Goal: Use online tool/utility: Utilize a website feature to perform a specific function

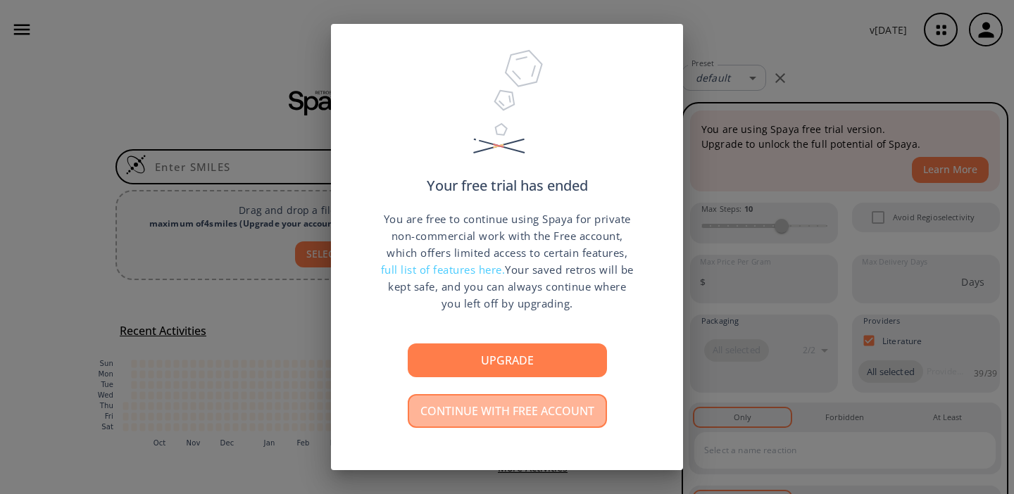
click at [509, 418] on button "Continue with free account" at bounding box center [507, 411] width 199 height 34
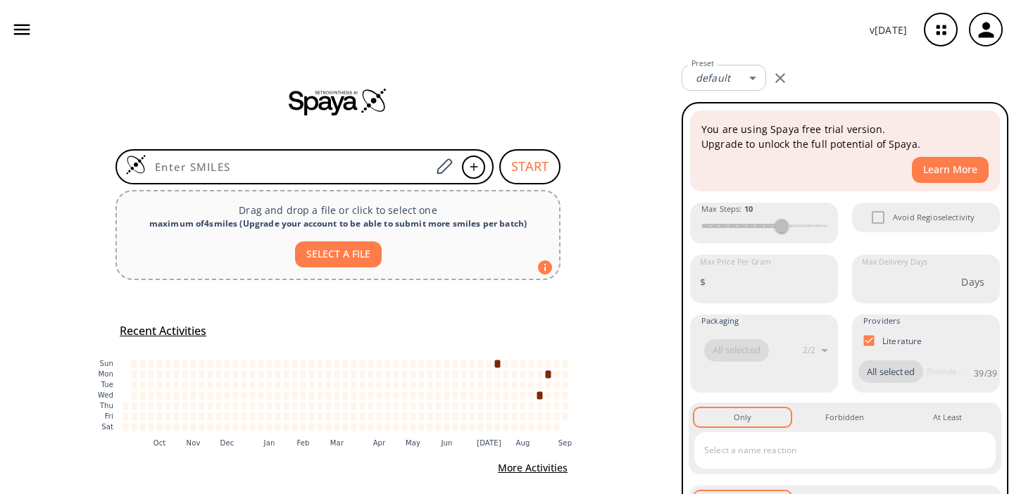
click at [18, 27] on icon "button" at bounding box center [21, 29] width 21 height 21
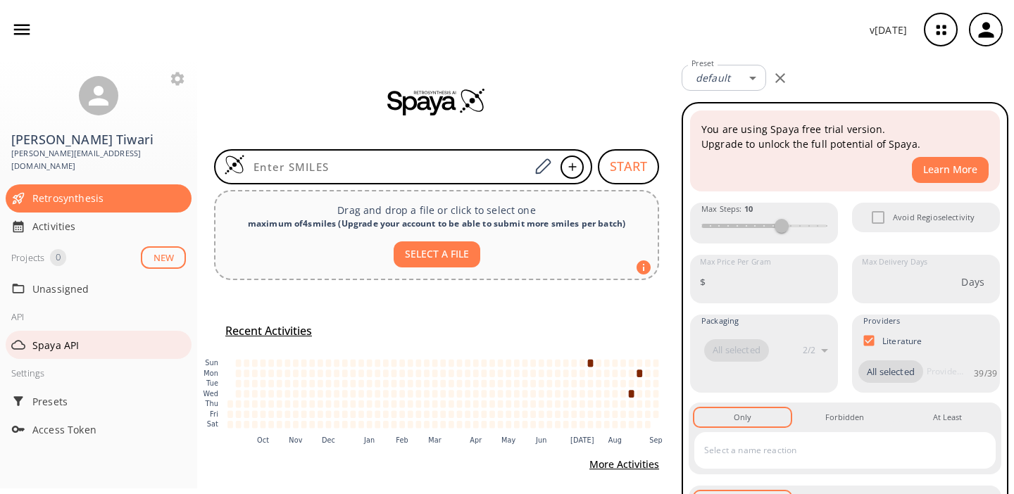
click at [68, 338] on span "Spaya API" at bounding box center [109, 345] width 154 height 15
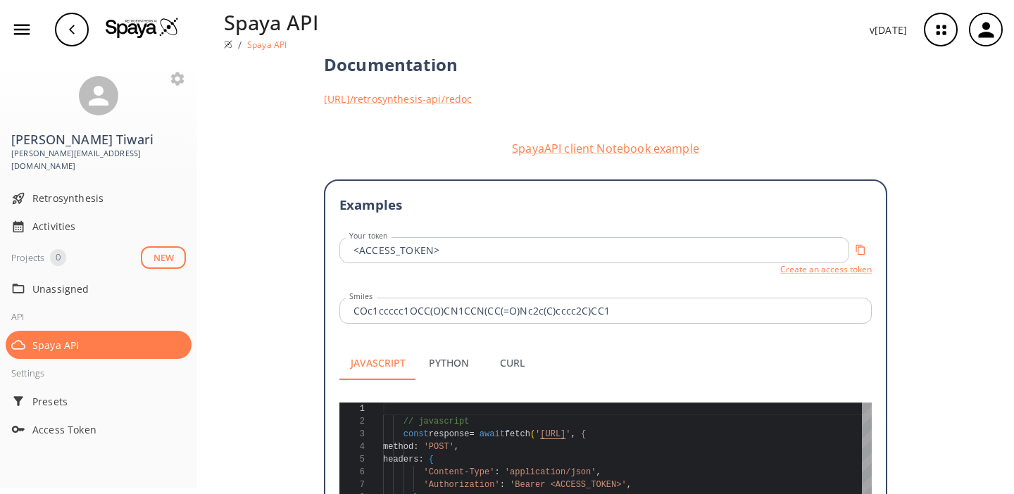
scroll to position [258, 0]
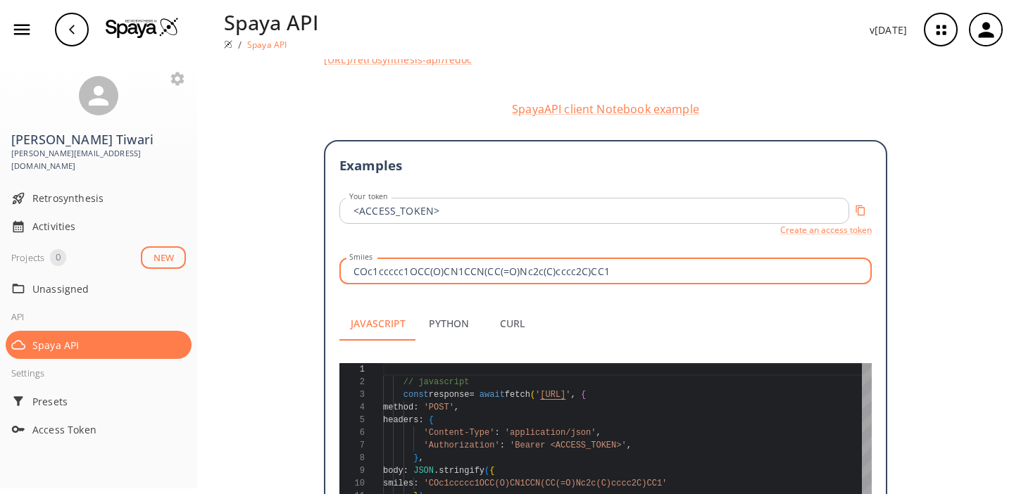
click at [411, 258] on input "COc1ccccc1OCC(O)CN1CCN(CC(=O)Nc2c(C)cccc2C)CC1" at bounding box center [608, 271] width 528 height 26
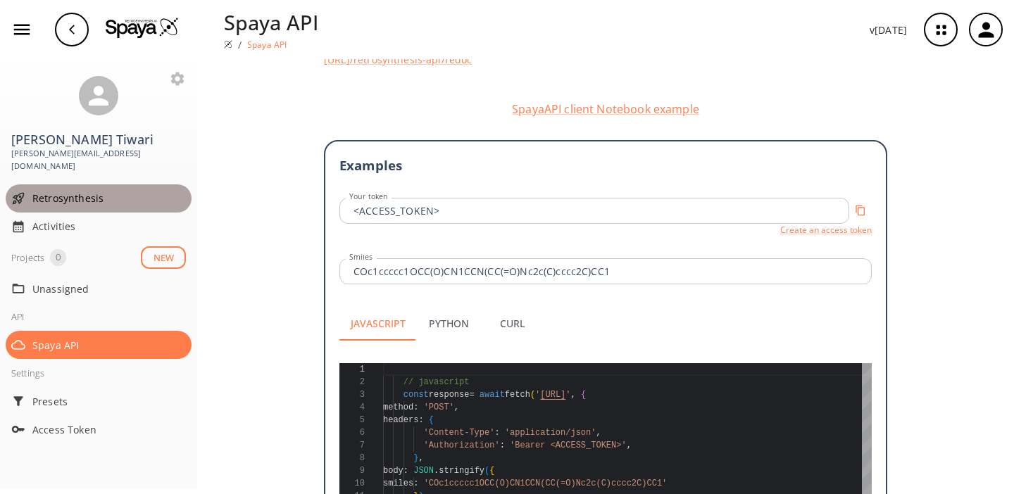
click at [65, 191] on span "Retrosynthesis" at bounding box center [109, 198] width 154 height 15
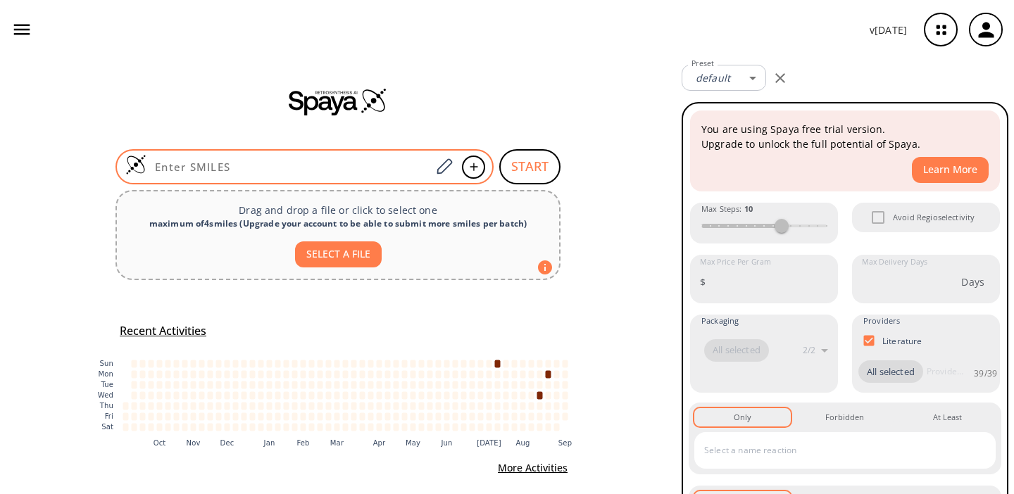
click at [280, 162] on input at bounding box center [288, 167] width 284 height 14
paste input "COc1ccccc1OCC(O)CN1CCN(CC(=O)Nc2c(C)cccc2C)CC1"
type input "COc1ccccc1OCC(O)CN1CCN(CC(=O)Nc2c(C)cccc2C)CC1"
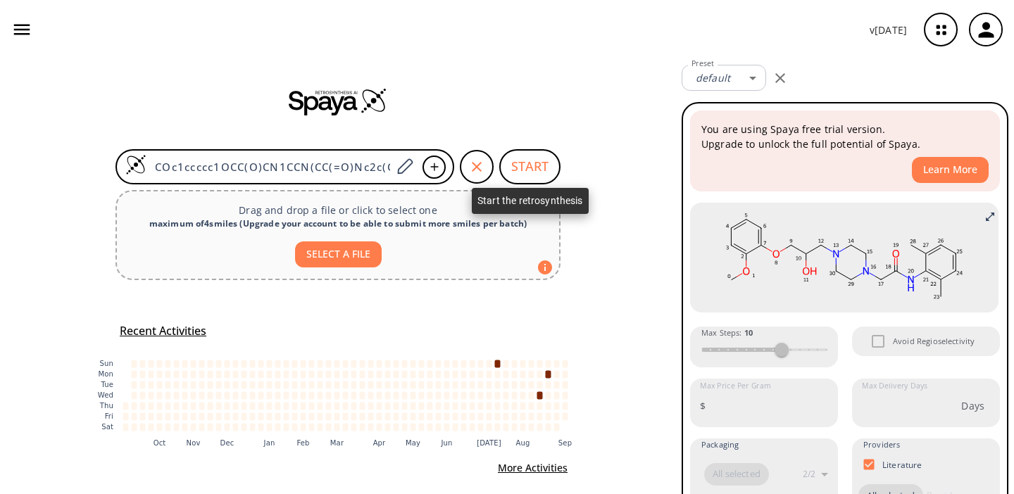
click at [522, 170] on button "START" at bounding box center [529, 166] width 61 height 35
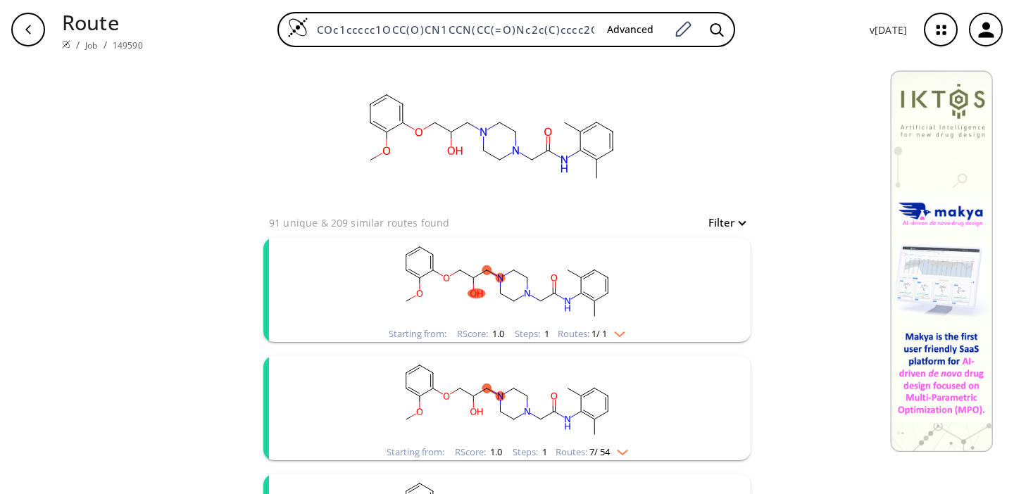
click at [534, 288] on rect "clusters" at bounding box center [507, 282] width 366 height 88
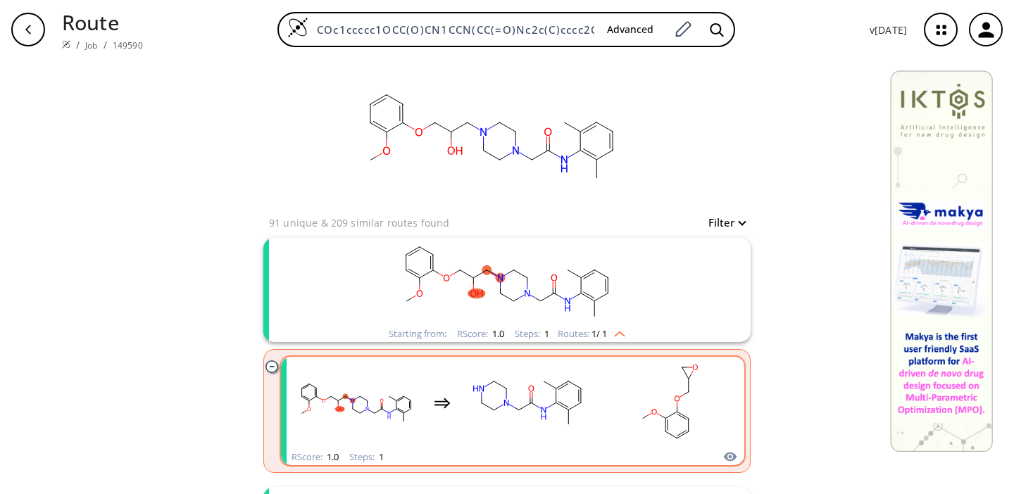
click at [539, 394] on rect "clusters" at bounding box center [528, 403] width 127 height 88
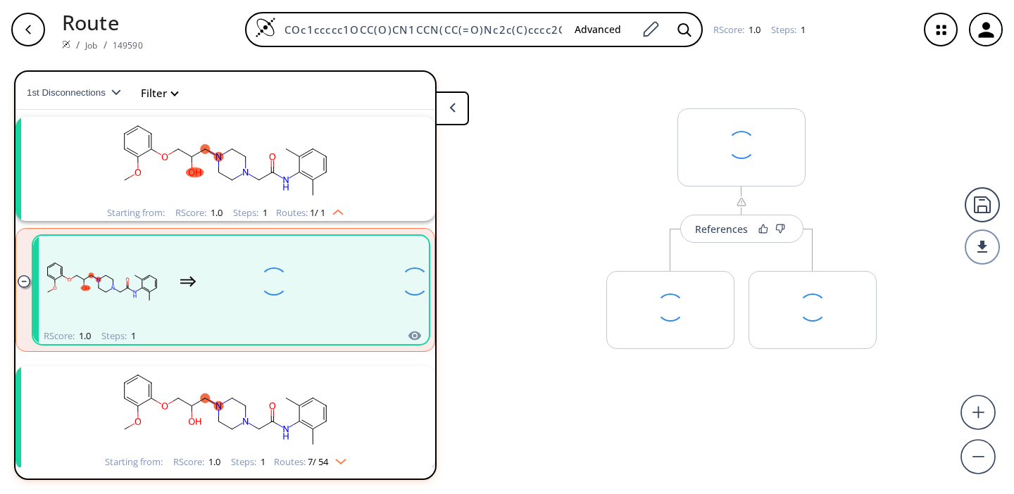
scroll to position [32, 0]
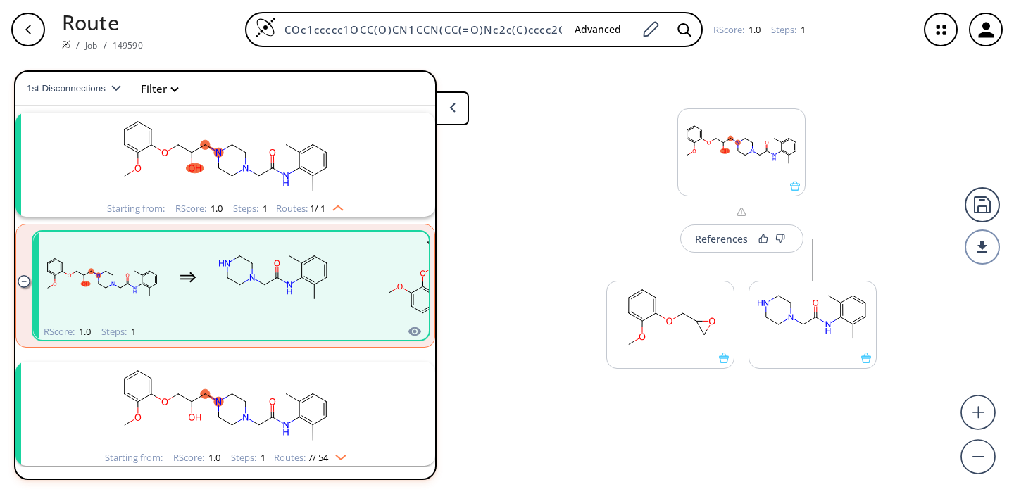
click at [287, 417] on rect "clusters" at bounding box center [225, 406] width 366 height 88
click at [301, 404] on ellipse "clusters" at bounding box center [299, 400] width 9 height 9
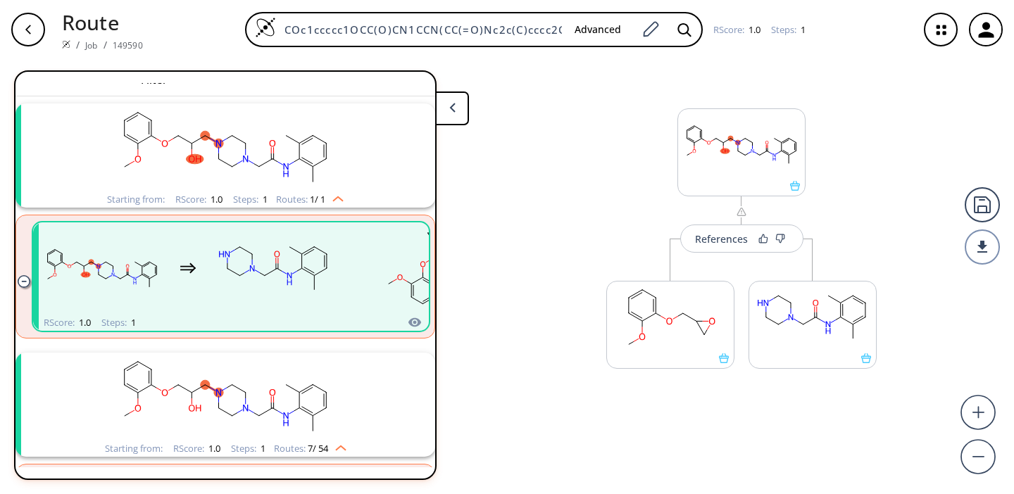
scroll to position [0, 0]
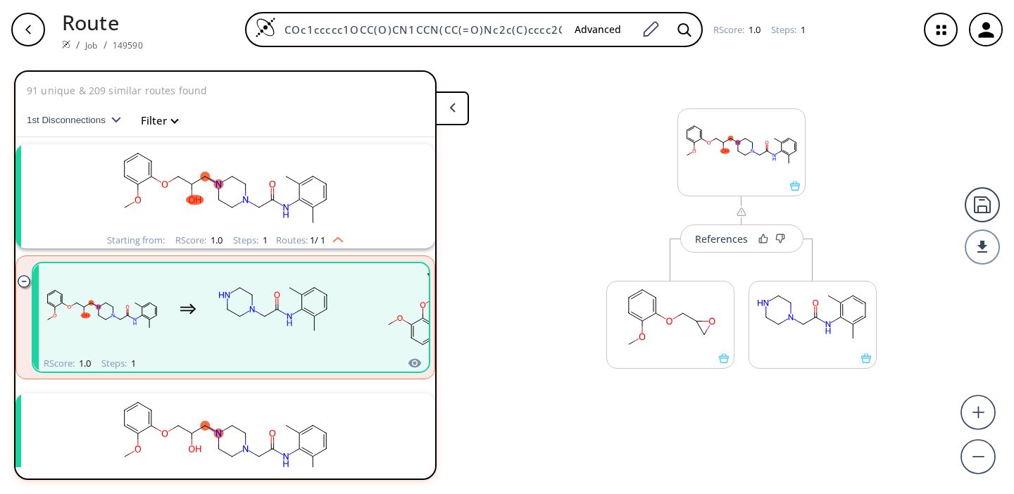
click at [459, 103] on button at bounding box center [452, 109] width 34 height 34
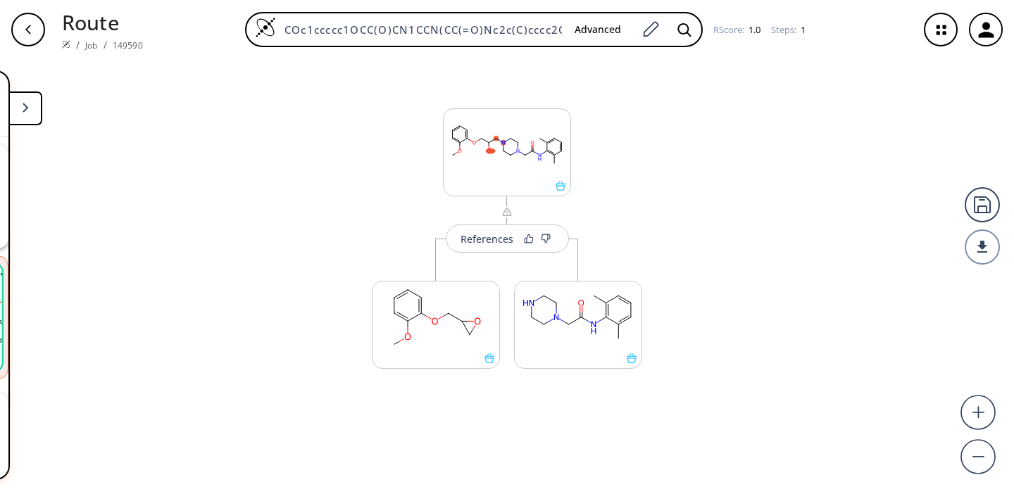
click at [28, 42] on div "button" at bounding box center [28, 30] width 34 height 34
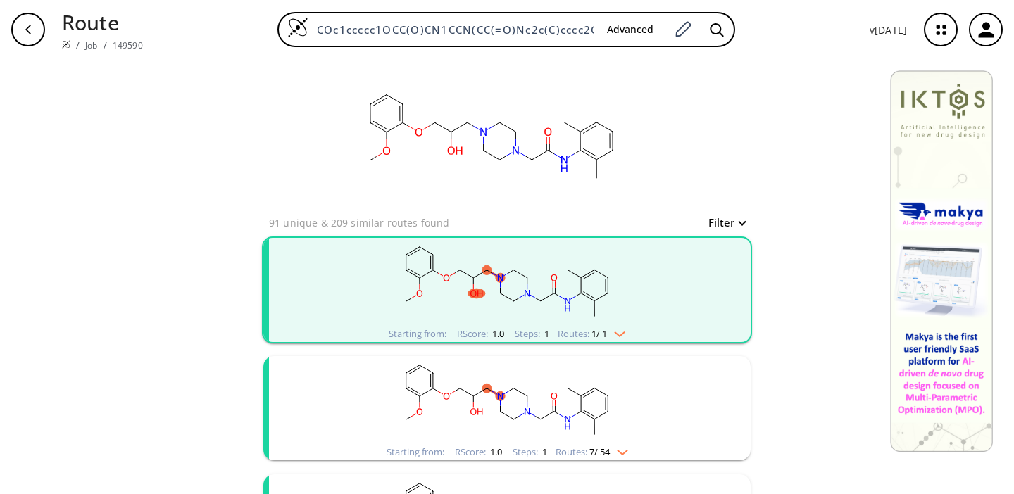
click at [541, 411] on rect "clusters" at bounding box center [507, 400] width 366 height 88
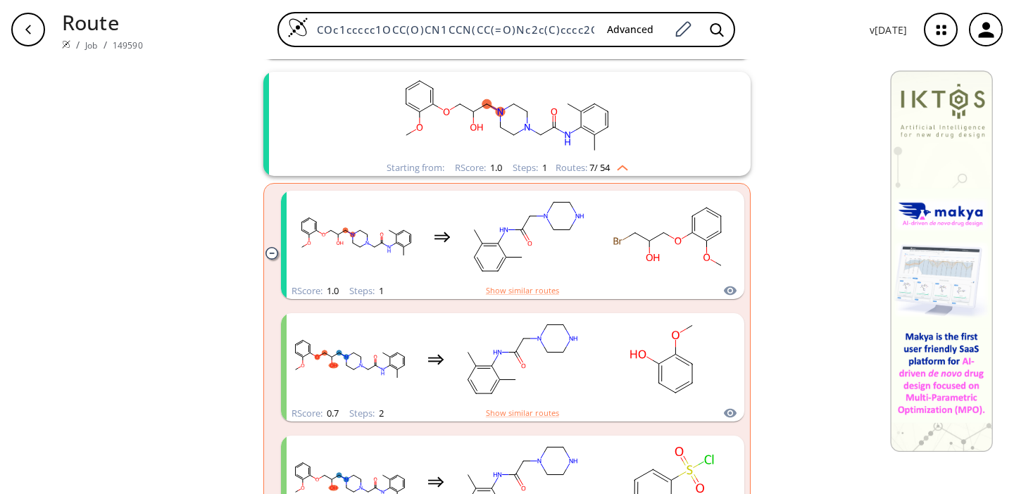
scroll to position [350, 0]
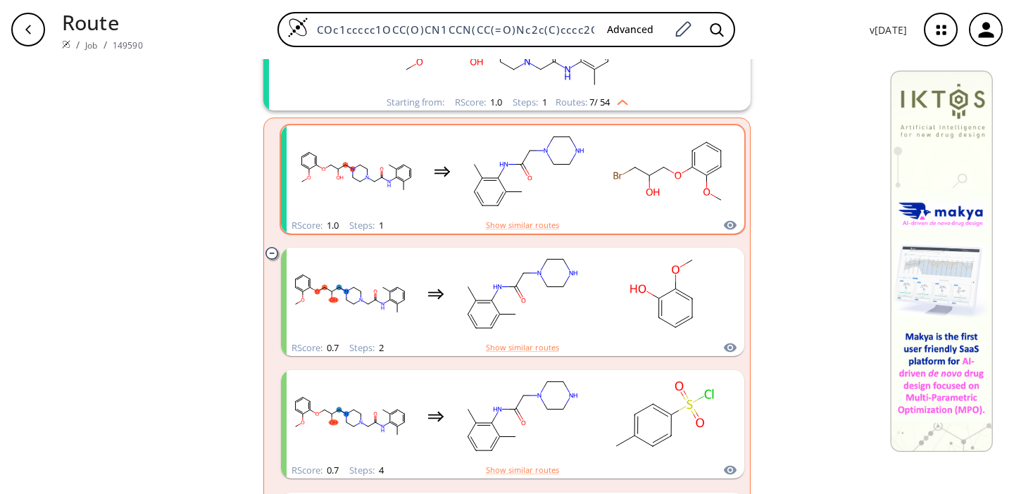
click at [554, 179] on rect "clusters" at bounding box center [528, 171] width 127 height 88
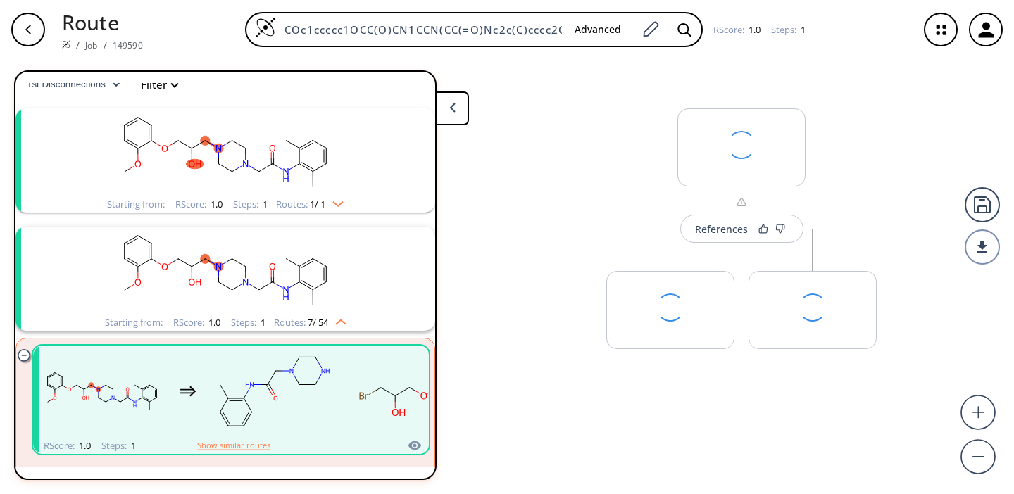
scroll to position [150, 0]
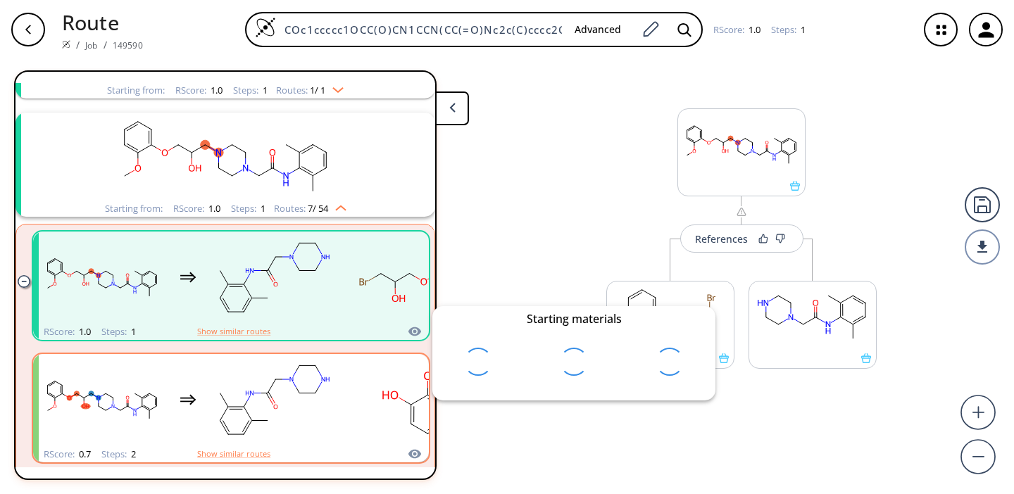
click at [365, 411] on rect "clusters" at bounding box center [414, 400] width 127 height 88
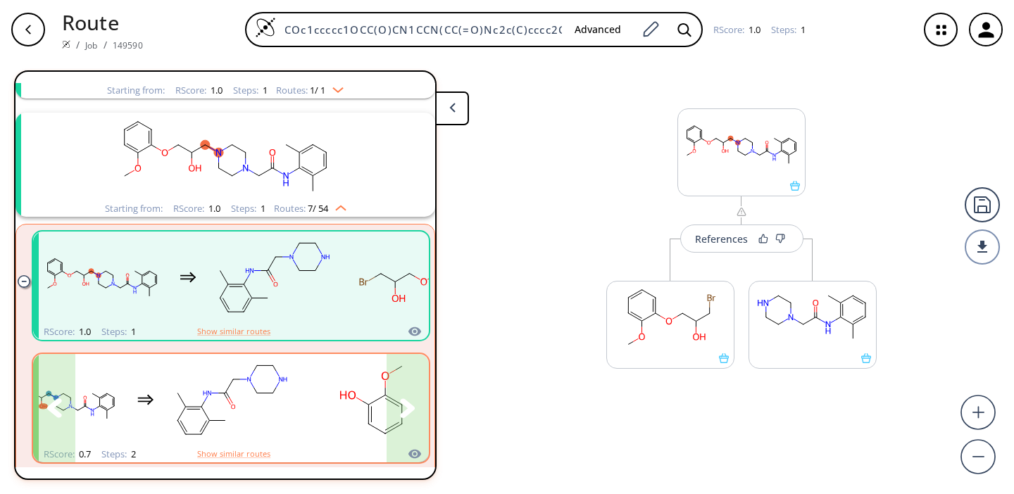
click at [408, 404] on icon "clusters" at bounding box center [407, 408] width 15 height 19
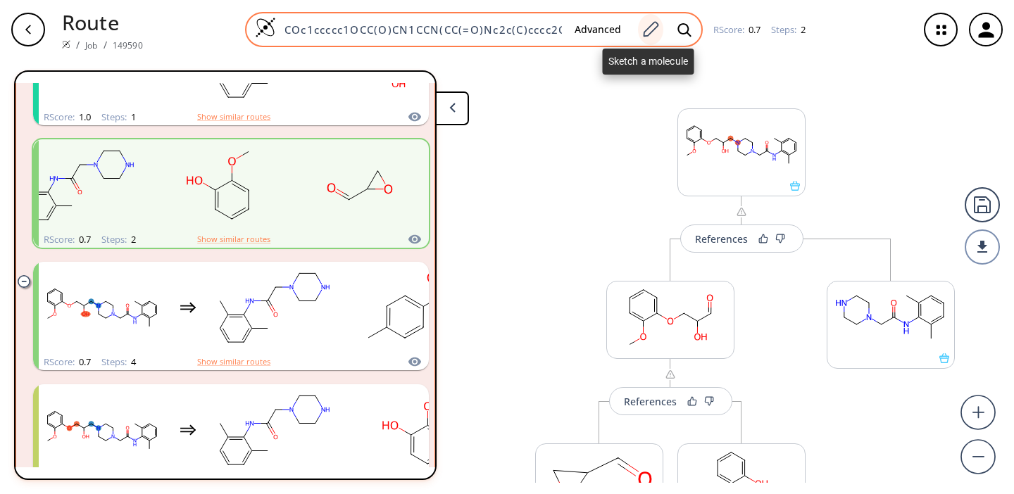
click at [649, 31] on icon at bounding box center [650, 29] width 19 height 18
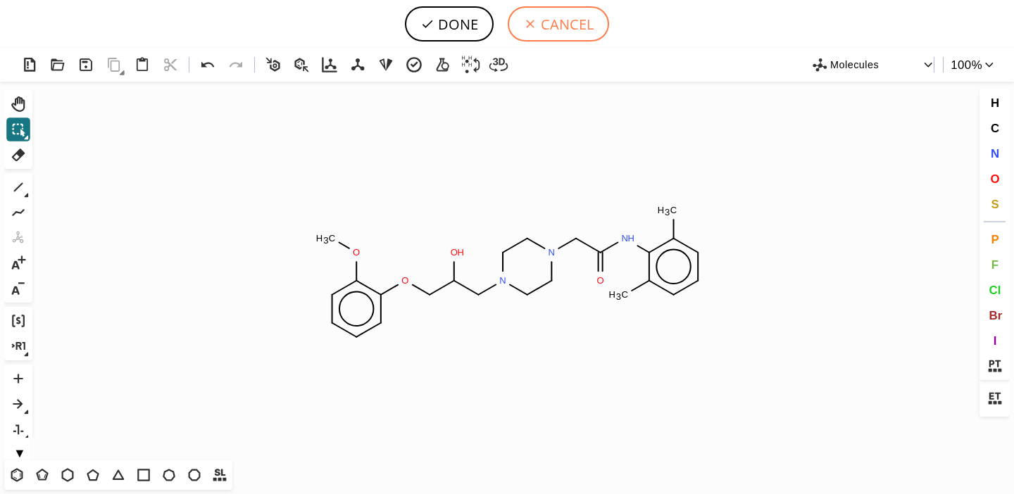
click at [563, 24] on button "CANCEL" at bounding box center [558, 23] width 101 height 35
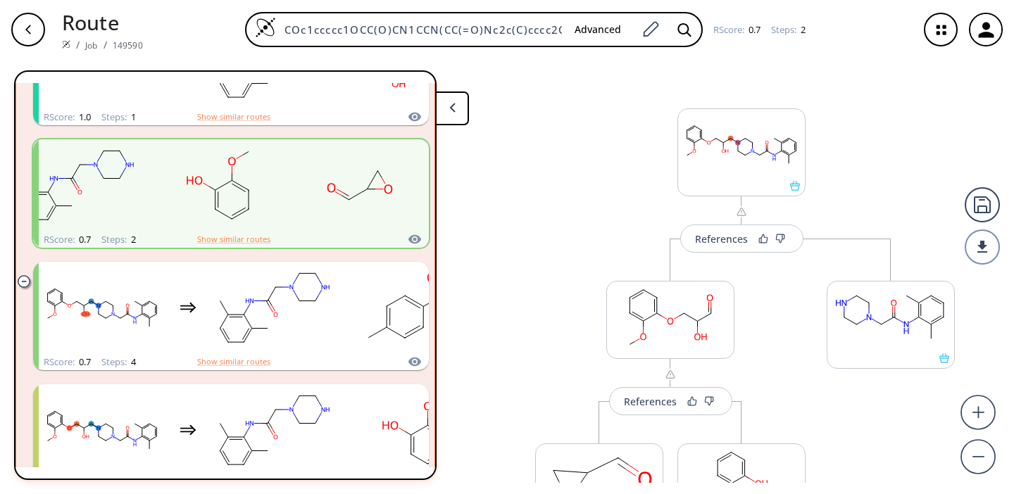
click at [27, 25] on icon "button" at bounding box center [28, 29] width 11 height 11
click at [32, 30] on icon "button" at bounding box center [28, 29] width 11 height 11
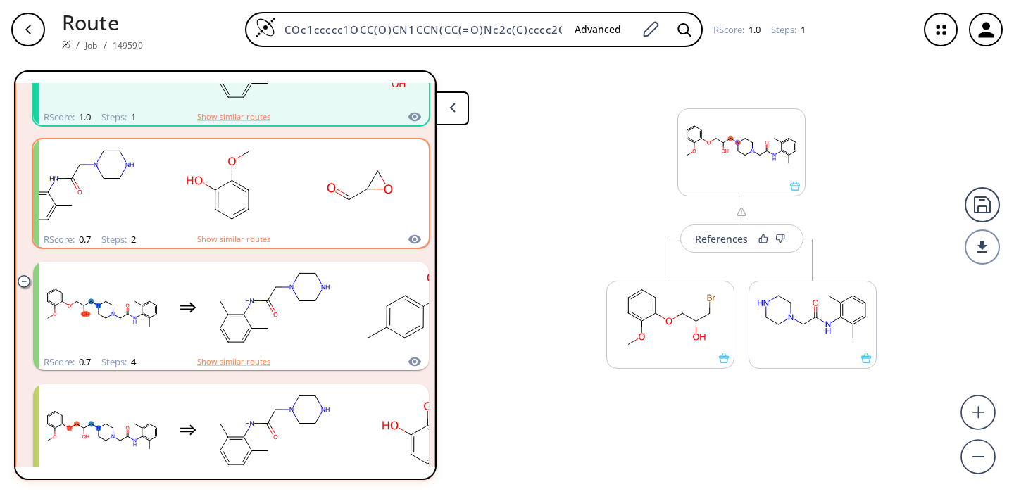
click at [993, 35] on icon "button" at bounding box center [985, 29] width 15 height 15
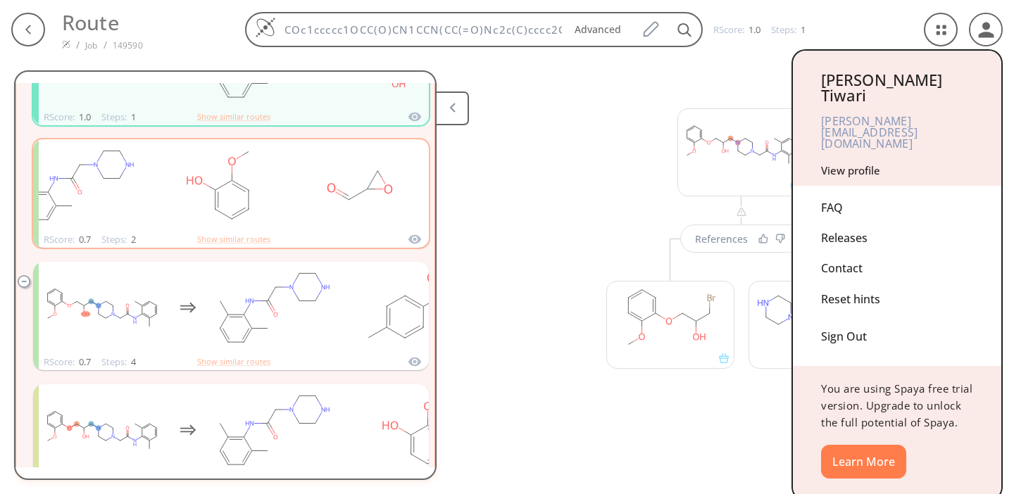
click at [946, 36] on div at bounding box center [507, 247] width 1014 height 494
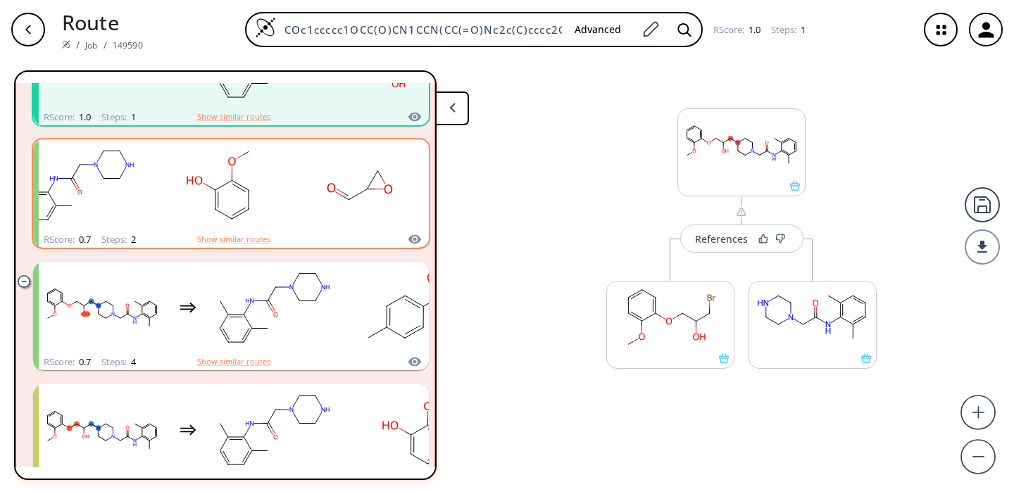
click at [941, 36] on icon "button" at bounding box center [940, 29] width 37 height 37
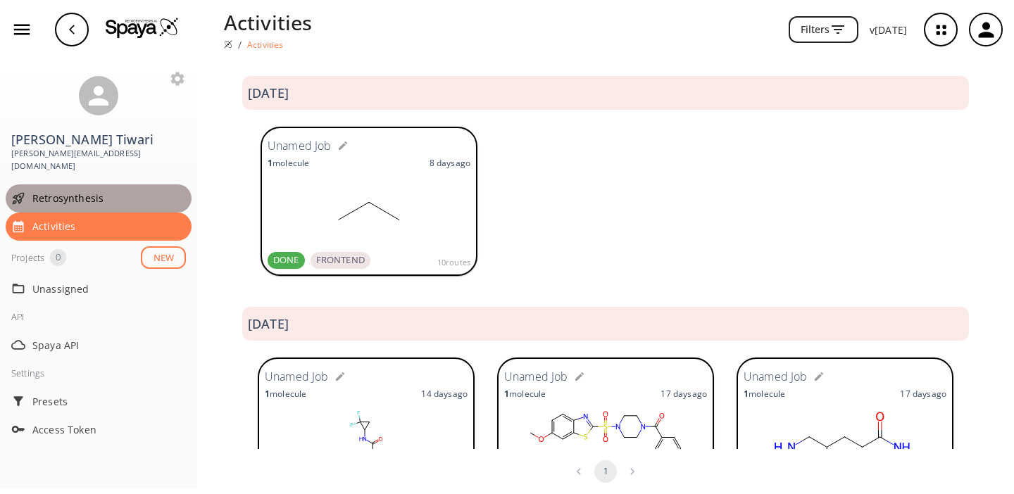
click at [68, 191] on span "Retrosynthesis" at bounding box center [109, 198] width 154 height 15
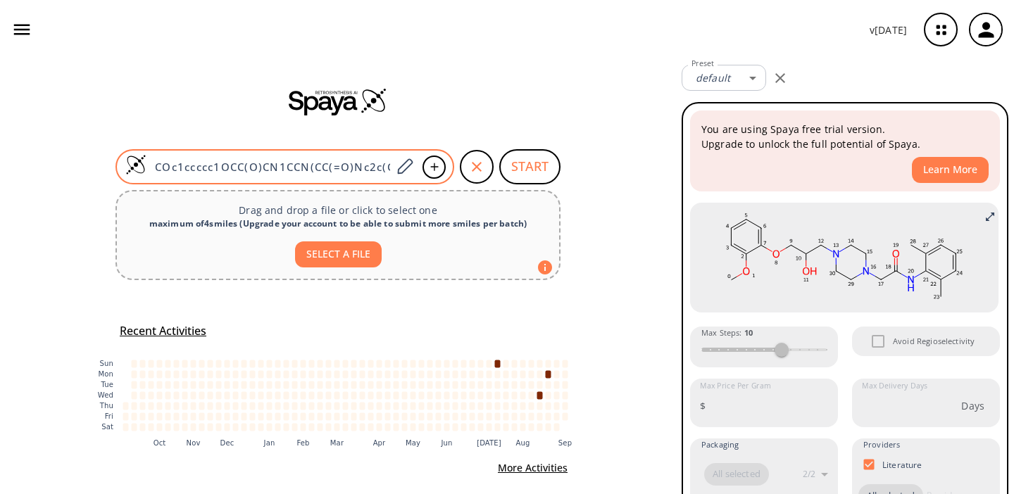
click at [304, 160] on input "COc1ccccc1OCC(O)CN1CCN(CC(=O)Nc2c(C)cccc2C)CC1" at bounding box center [268, 167] width 245 height 14
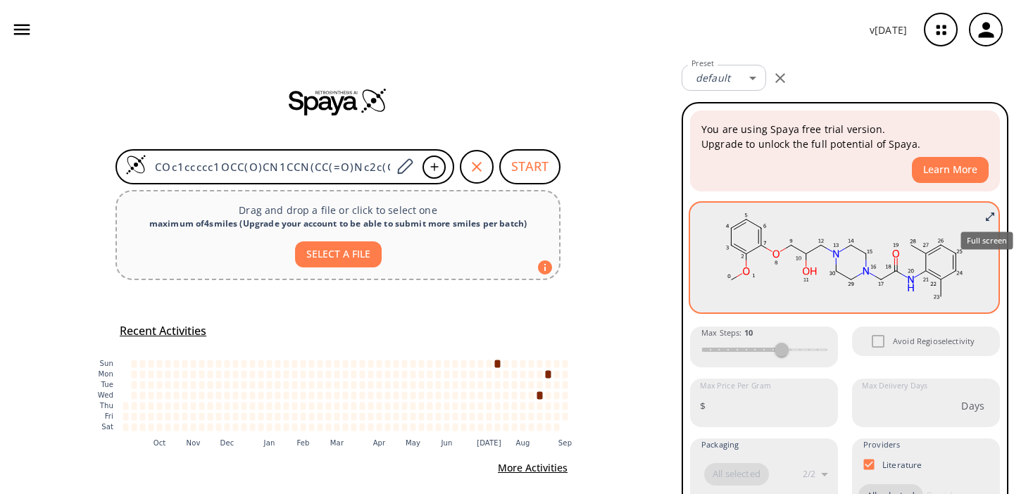
click at [989, 217] on icon "Full screen" at bounding box center [990, 217] width 8 height 8
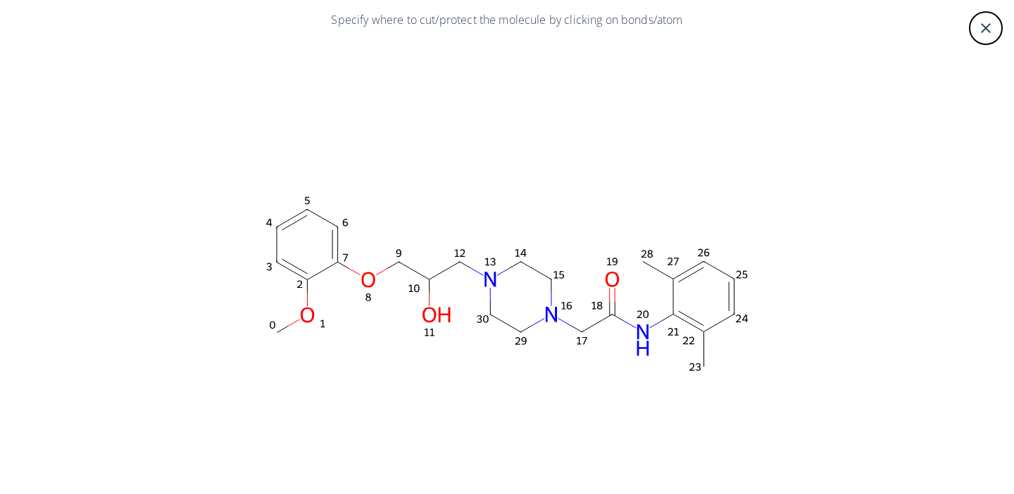
click at [430, 315] on ellipse at bounding box center [436, 314] width 39 height 22
click at [427, 311] on ellipse at bounding box center [436, 314] width 39 height 22
click at [631, 328] on icon at bounding box center [630, 324] width 12 height 7
click at [646, 333] on ellipse at bounding box center [642, 340] width 21 height 44
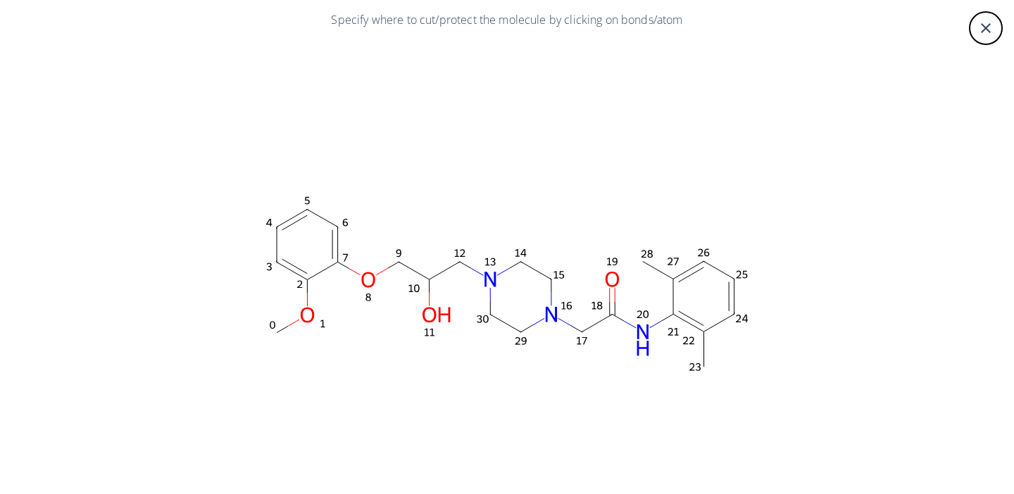
click at [615, 276] on ellipse at bounding box center [611, 279] width 21 height 22
click at [990, 20] on icon "close" at bounding box center [985, 28] width 17 height 17
